Goal: Check status: Check status

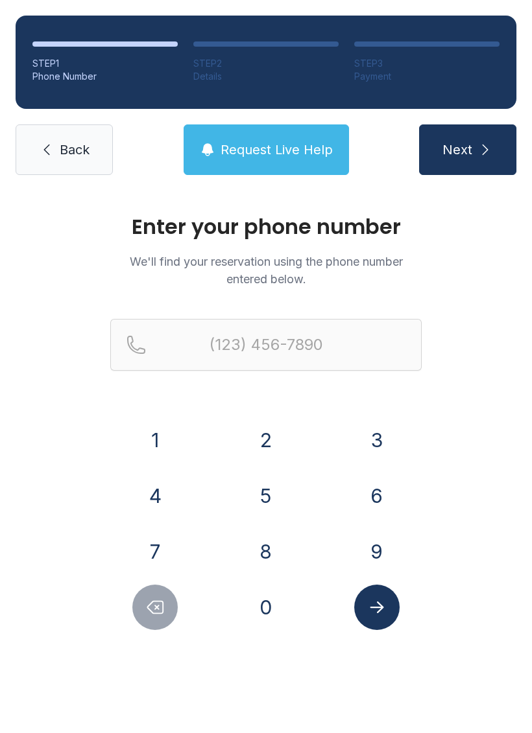
click at [147, 549] on button "7" at bounding box center [154, 551] width 45 height 45
click at [276, 609] on button "0" at bounding box center [265, 607] width 45 height 45
click at [147, 494] on button "4" at bounding box center [154, 495] width 45 height 45
click at [263, 493] on button "5" at bounding box center [265, 495] width 45 height 45
click at [157, 545] on button "7" at bounding box center [154, 551] width 45 height 45
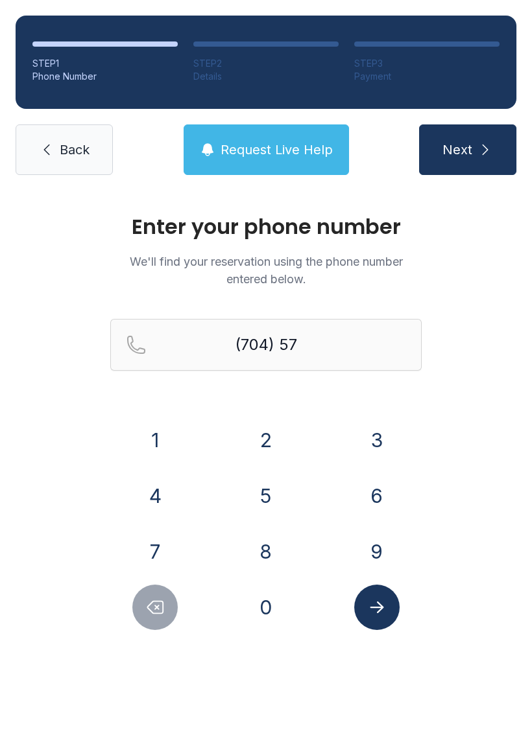
click at [157, 545] on button "7" at bounding box center [154, 551] width 45 height 45
click at [375, 537] on button "9" at bounding box center [376, 551] width 45 height 45
click at [150, 437] on button "1" at bounding box center [154, 440] width 45 height 45
click at [271, 443] on button "2" at bounding box center [265, 440] width 45 height 45
click at [148, 548] on button "7" at bounding box center [154, 551] width 45 height 45
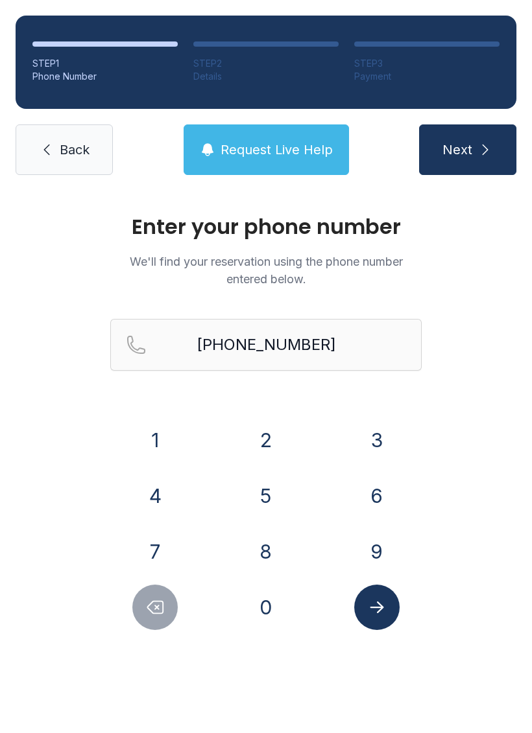
click at [373, 620] on button "Submit lookup form" at bounding box center [376, 607] width 45 height 45
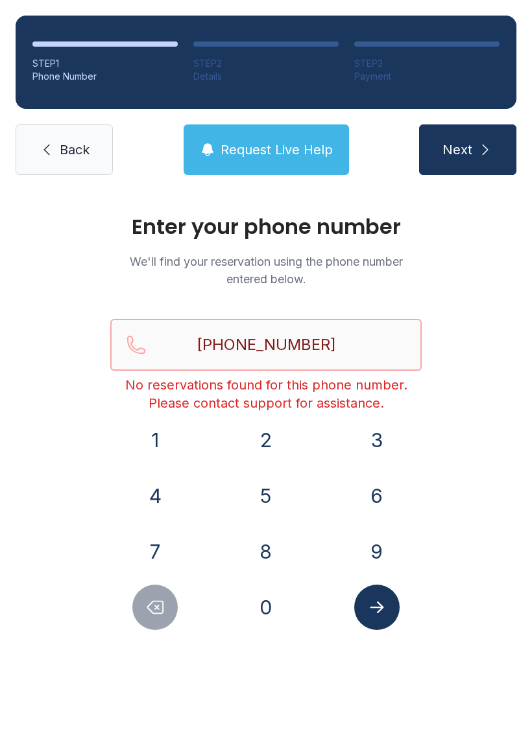
click at [366, 346] on input "[PHONE_NUMBER]" at bounding box center [265, 345] width 311 height 52
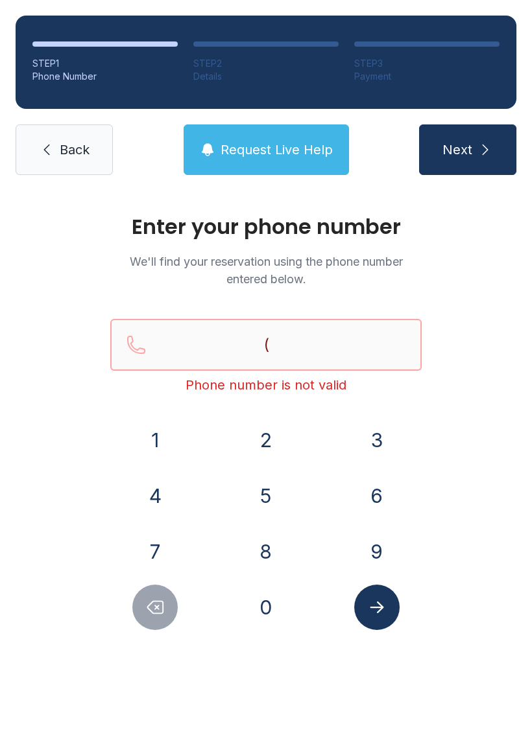
type input "("
click at [67, 152] on span "Back" at bounding box center [75, 150] width 30 height 18
